Goal: Find specific page/section: Find specific page/section

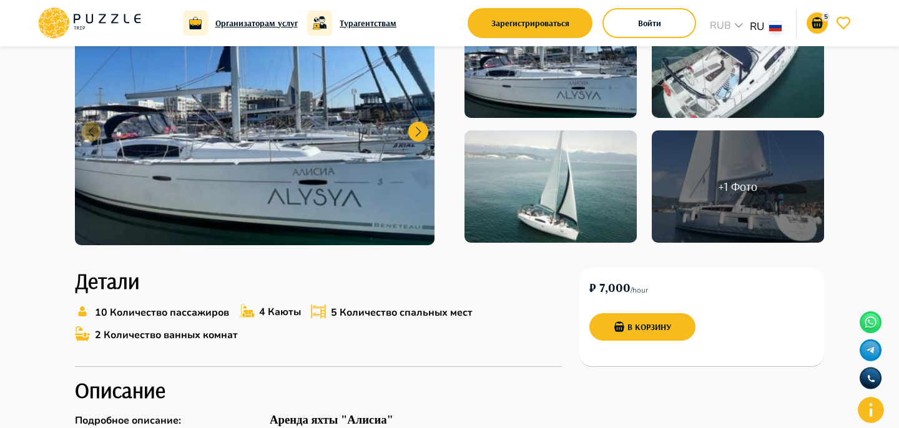
scroll to position [318, 0]
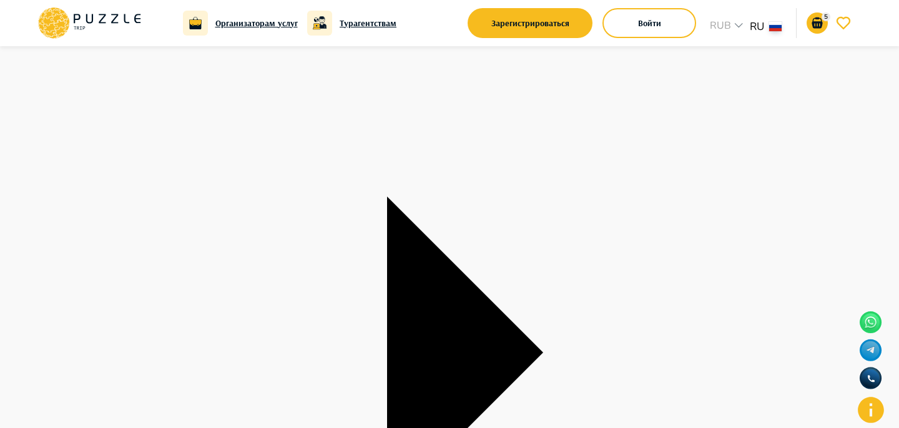
scroll to position [363, 0]
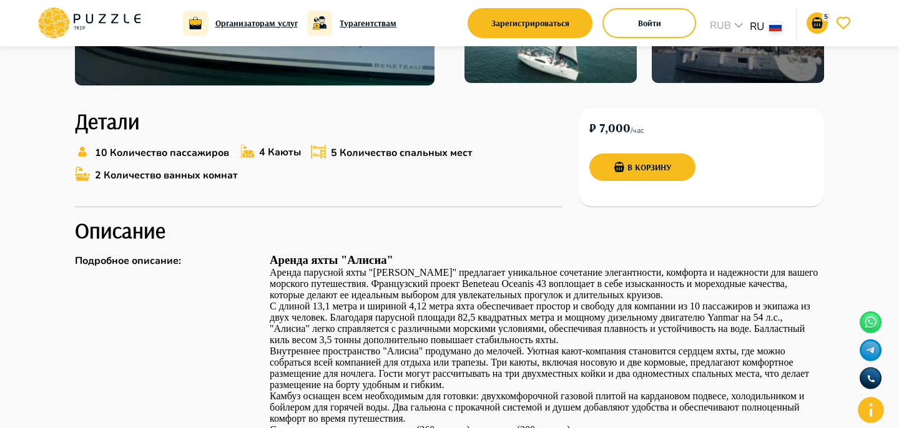
scroll to position [353, 0]
